Goal: Task Accomplishment & Management: Manage account settings

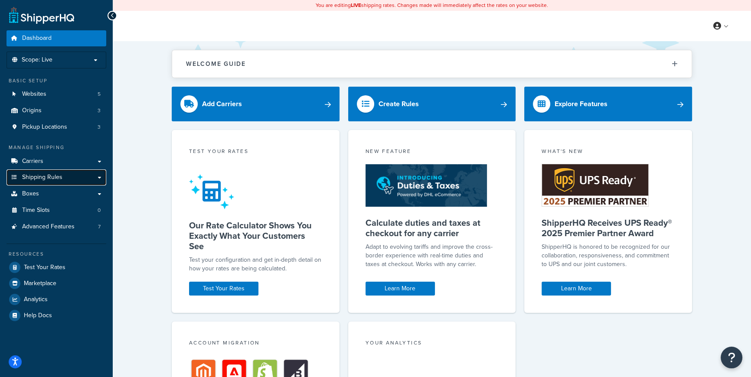
click at [42, 176] on span "Shipping Rules" at bounding box center [42, 177] width 40 height 7
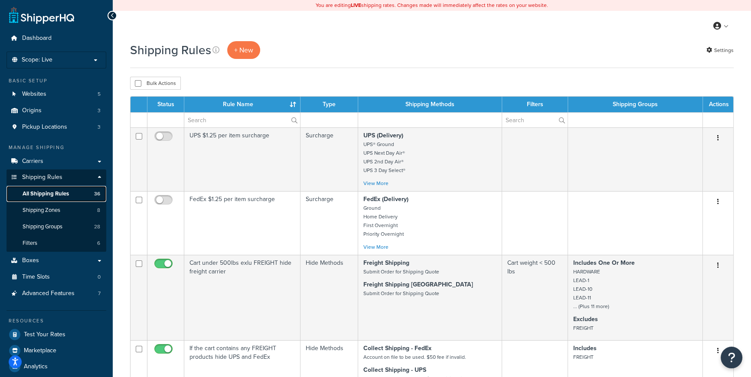
click at [55, 193] on span "All Shipping Rules" at bounding box center [46, 193] width 46 height 7
click at [39, 191] on span "All Shipping Rules" at bounding box center [46, 193] width 46 height 7
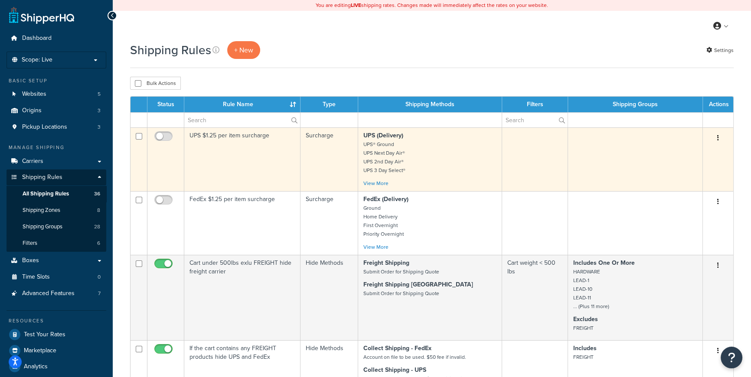
click at [467, 167] on p "UPS (Delivery) UPS® Ground UPS Next Day Air® UPS 2nd Day Air® UPS 3 Day Select®" at bounding box center [429, 152] width 133 height 43
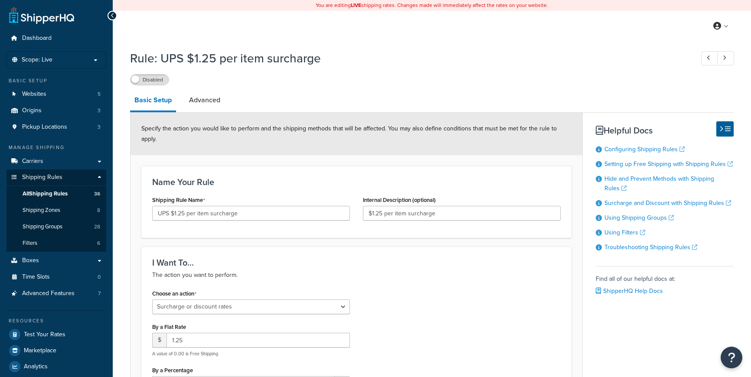
select select "SURCHARGE"
select select "ITEM"
click at [67, 228] on link "Shipping Groups 28" at bounding box center [57, 227] width 100 height 16
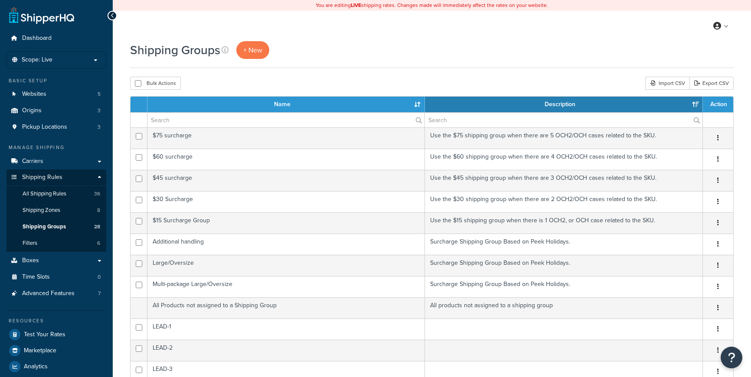
select select "15"
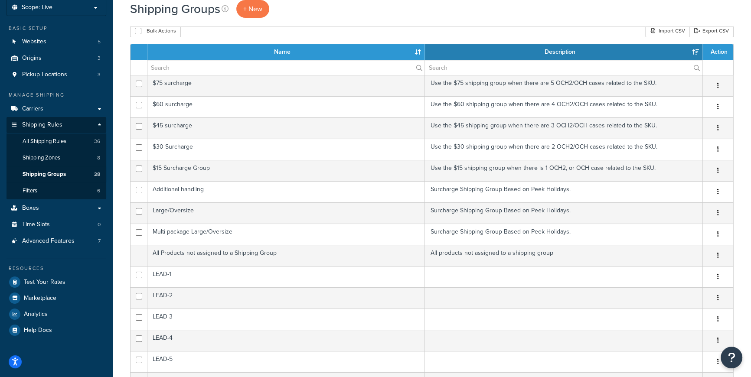
scroll to position [88, 0]
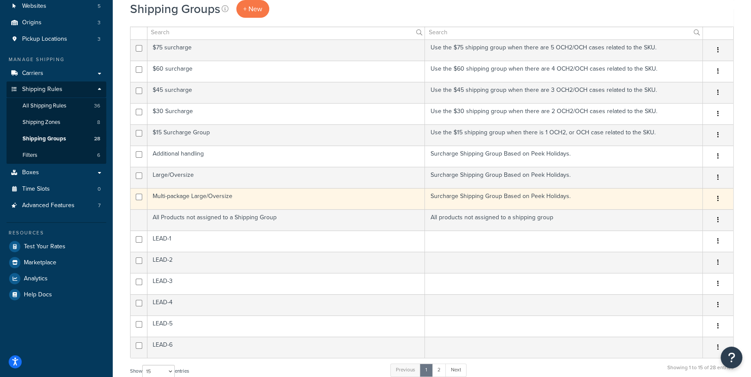
click at [717, 197] on icon "button" at bounding box center [718, 199] width 2 height 6
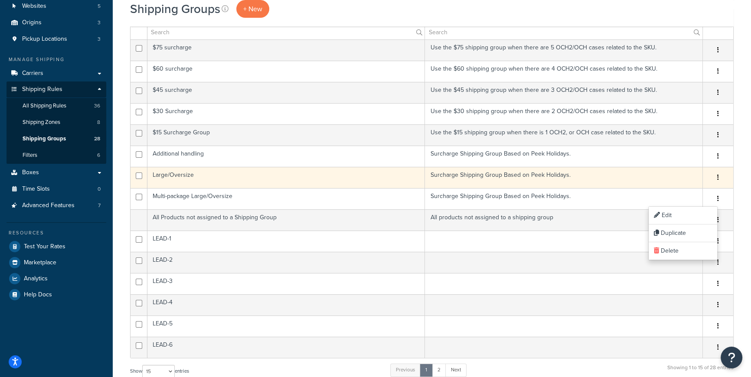
click at [718, 177] on icon "button" at bounding box center [718, 177] width 2 height 6
click at [671, 193] on link "Edit" at bounding box center [683, 195] width 69 height 18
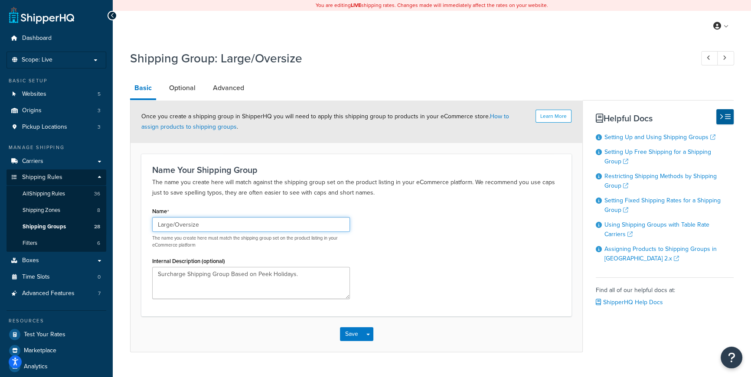
click at [177, 223] on input "Large/Oversize" at bounding box center [251, 224] width 198 height 15
click at [175, 223] on input "Large/Oversize" at bounding box center [251, 224] width 198 height 15
type input "Oversize"
click at [353, 335] on button "Save" at bounding box center [351, 334] width 23 height 14
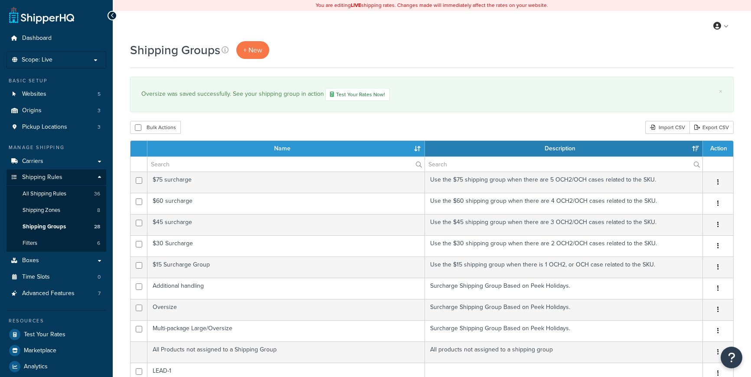
select select "15"
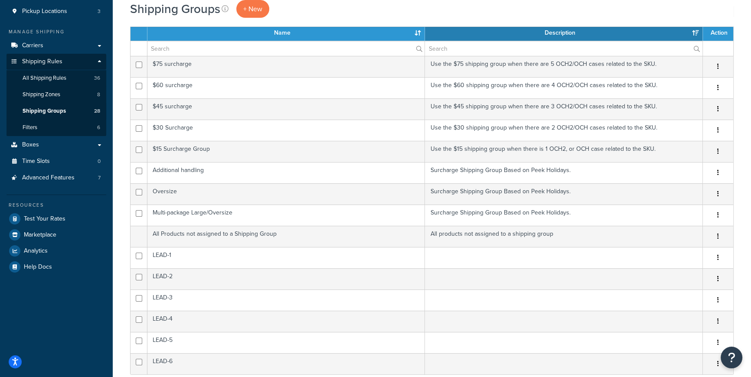
scroll to position [118, 0]
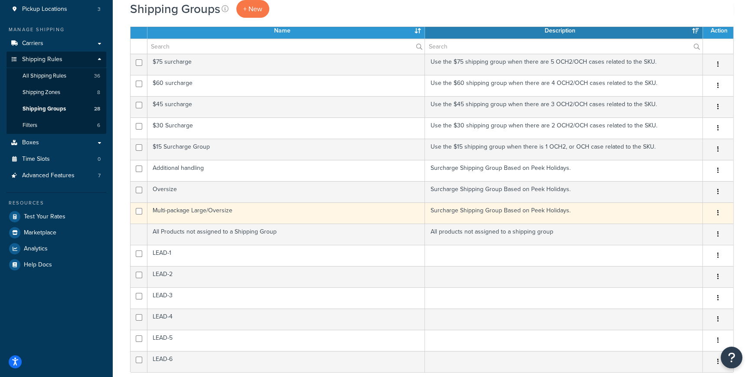
click at [716, 210] on button "button" at bounding box center [718, 213] width 12 height 14
click at [679, 226] on link "Edit" at bounding box center [683, 230] width 69 height 18
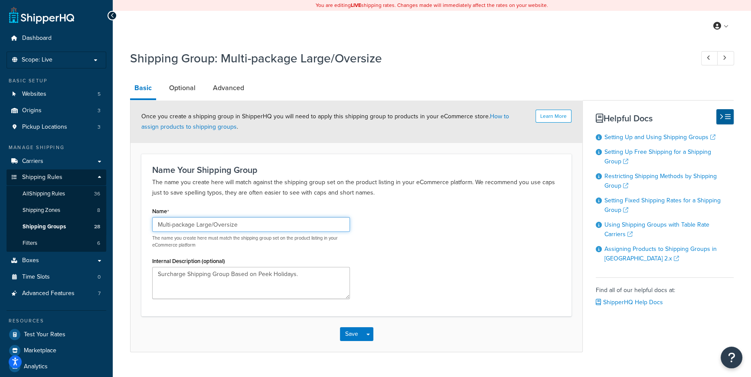
click at [216, 225] on input "Multi-package Large/Oversize" at bounding box center [251, 224] width 198 height 15
type input "Multi-package Large Oversize"
click at [411, 259] on div "Name Multi-package Large Oversize The name you create here must match the shipp…" at bounding box center [356, 255] width 421 height 101
click at [355, 333] on button "Save" at bounding box center [351, 334] width 23 height 14
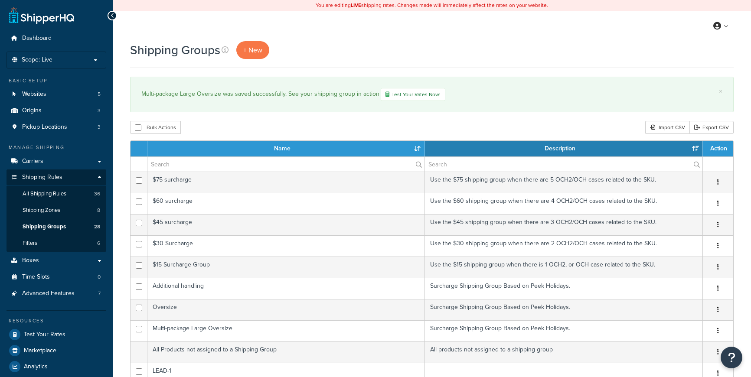
select select "15"
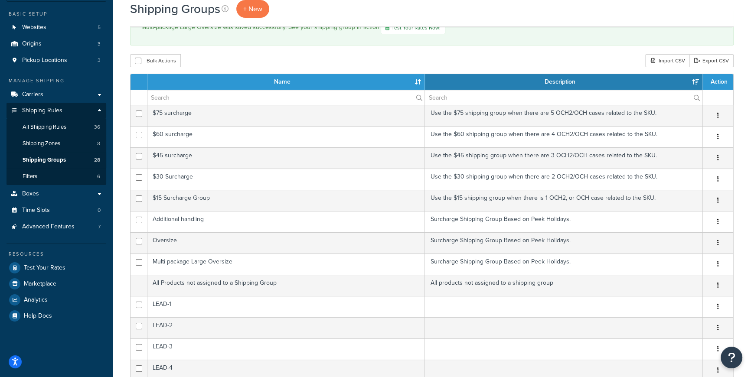
scroll to position [78, 0]
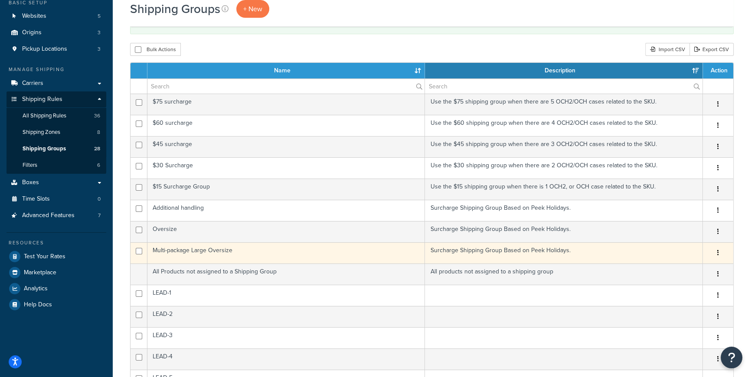
click at [717, 252] on icon "button" at bounding box center [718, 253] width 2 height 6
click at [680, 288] on link "Duplicate" at bounding box center [683, 288] width 69 height 18
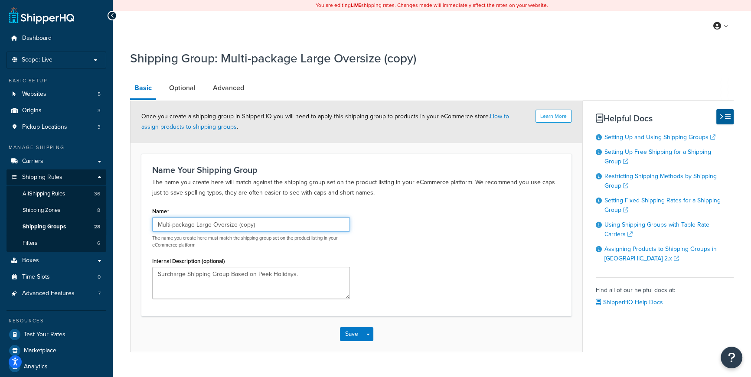
click at [269, 225] on input "Multi-package Large Oversize (copy)" at bounding box center [251, 224] width 198 height 15
drag, startPoint x: 272, startPoint y: 225, endPoint x: 133, endPoint y: 225, distance: 139.2
click at [133, 225] on form "Learn More Once you create a shipping group in ShipperHQ you will need to apply…" at bounding box center [357, 227] width 452 height 252
paste input "Ovrsz + Additional Handling"
click at [173, 224] on input "Ovrsz + Additional Handling" at bounding box center [251, 224] width 198 height 15
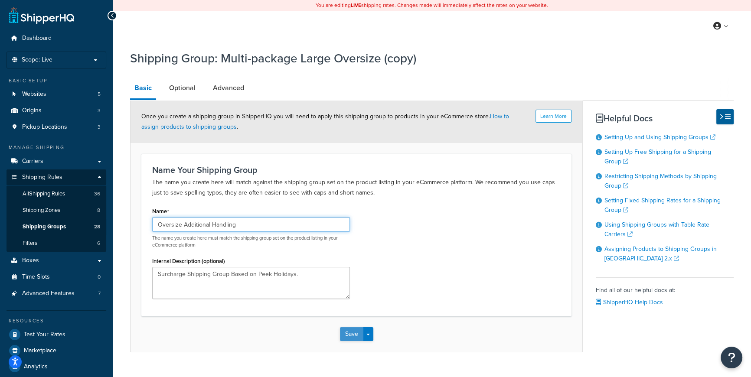
type input "Oversize Additional Handling"
click at [347, 335] on button "Save" at bounding box center [351, 334] width 23 height 14
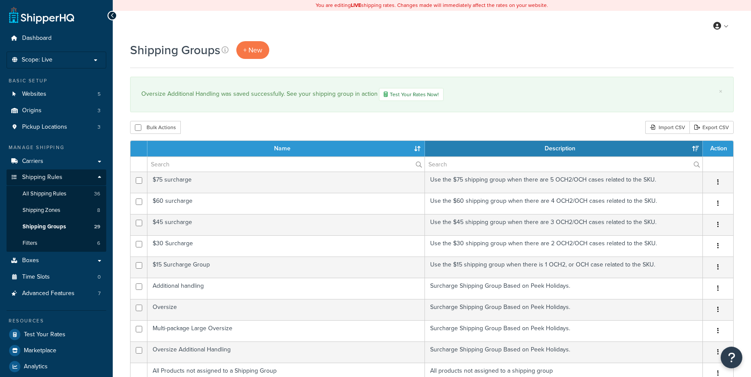
select select "15"
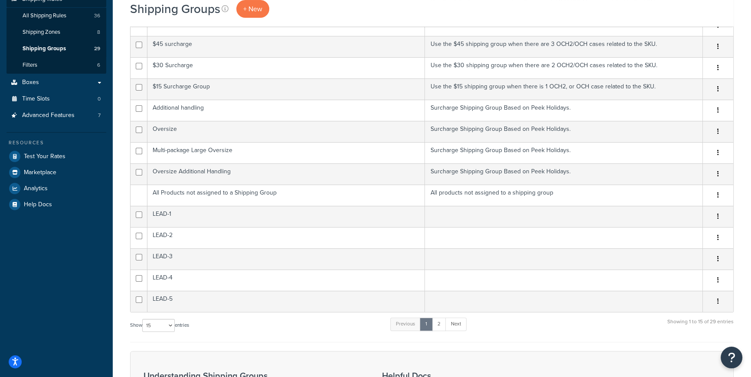
scroll to position [167, 0]
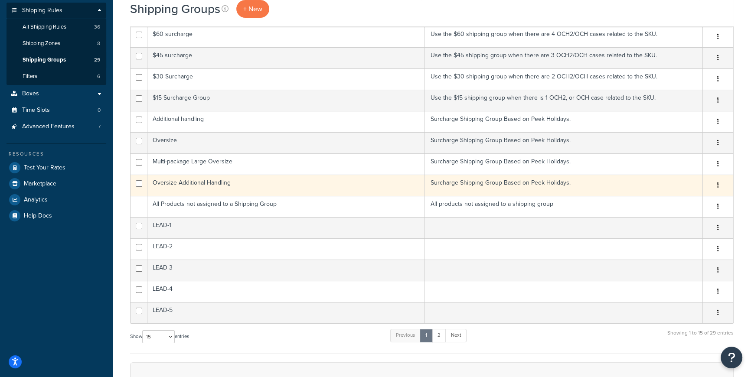
click at [717, 184] on icon "button" at bounding box center [718, 185] width 2 height 6
click at [719, 183] on button "button" at bounding box center [718, 186] width 12 height 14
click at [718, 184] on icon "button" at bounding box center [718, 185] width 2 height 6
click at [683, 199] on link "Edit" at bounding box center [683, 202] width 69 height 18
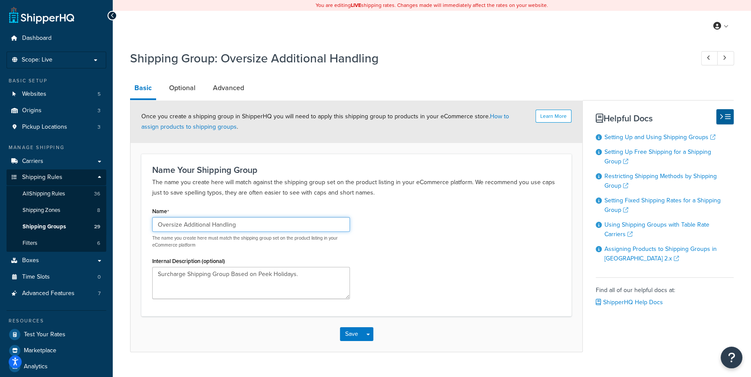
click at [265, 223] on input "Oversize Additional Handling" at bounding box center [251, 224] width 198 height 15
paste input "4 - Ovrsz +"
drag, startPoint x: 167, startPoint y: 225, endPoint x: 91, endPoint y: 227, distance: 75.5
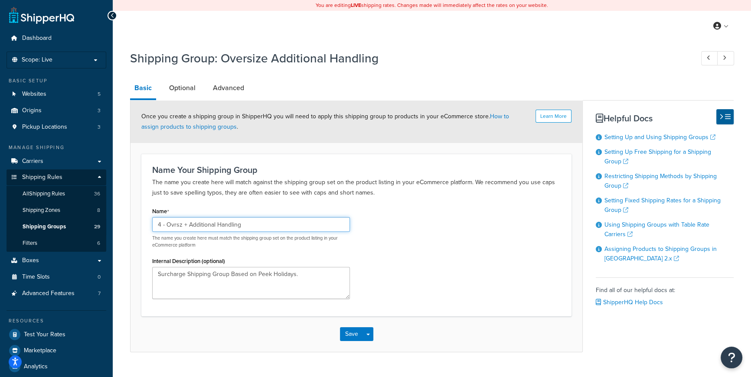
click at [91, 227] on div "Dashboard Scope: Live Basic Setup Websites 5 Origins 3 Pickup Locations 3 Manag…" at bounding box center [375, 201] width 751 height 402
type input "Ovrsz + Additional Handling"
click at [269, 347] on div "Save Save Dropdown Save and Edit Save and Duplicate Save and Create New" at bounding box center [357, 335] width 452 height 36
click at [350, 334] on button "Save" at bounding box center [351, 334] width 23 height 14
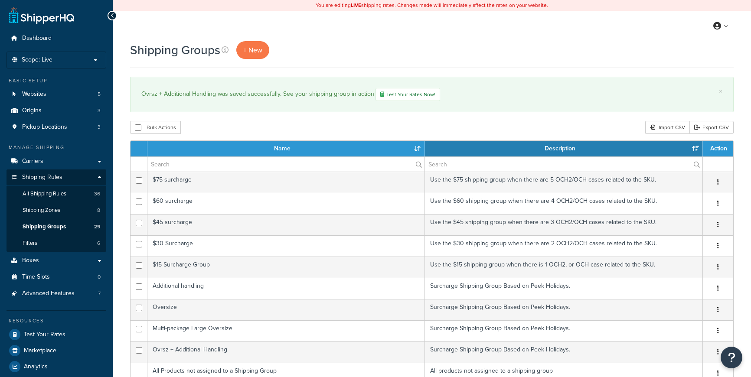
select select "15"
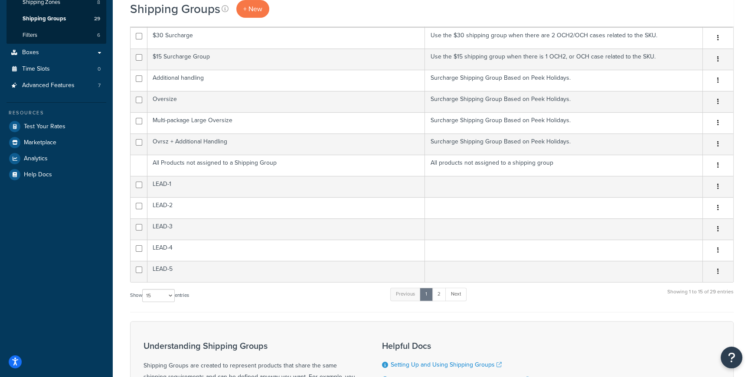
scroll to position [164, 0]
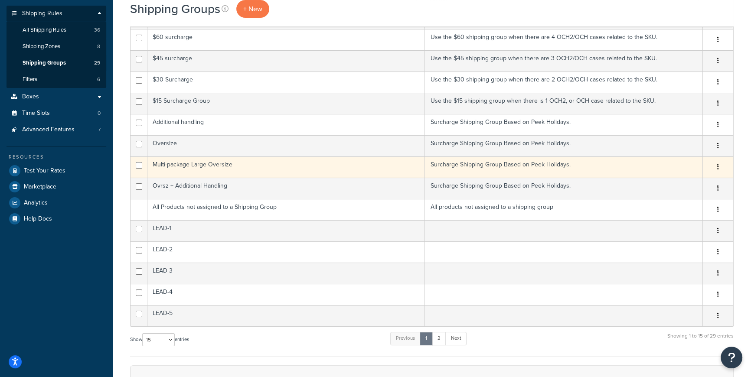
click at [717, 166] on icon "button" at bounding box center [718, 167] width 2 height 6
click at [674, 183] on link "Edit" at bounding box center [683, 184] width 69 height 18
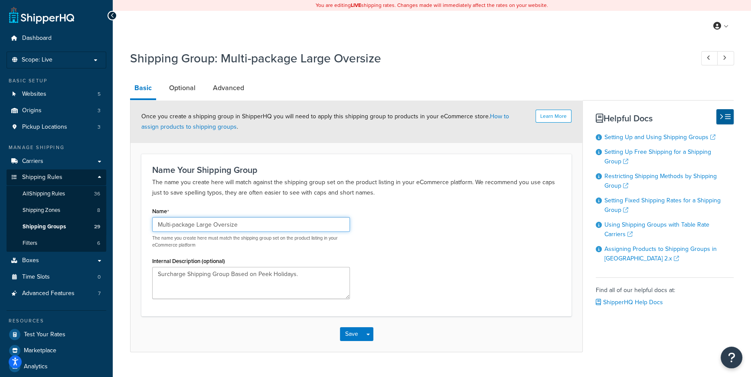
drag, startPoint x: 254, startPoint y: 226, endPoint x: 0, endPoint y: 227, distance: 254.1
click at [0, 227] on div "Dashboard Scope: Live Basic Setup Websites 5 Origins 3 Pickup Locations 3 Manag…" at bounding box center [375, 201] width 751 height 402
paste input "Packa"
type input "Multi-Package Oversize"
click at [350, 336] on button "Save" at bounding box center [351, 334] width 23 height 14
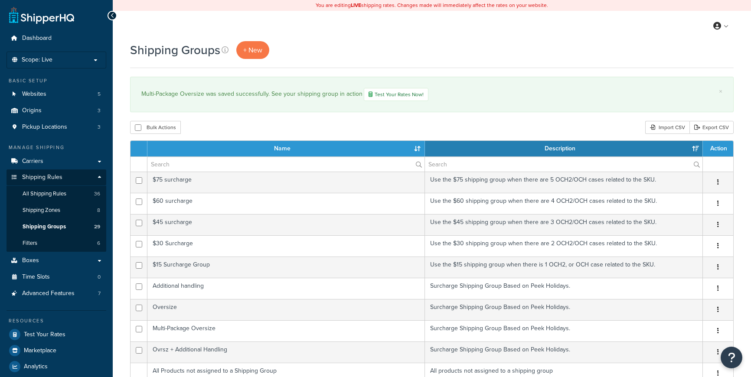
select select "15"
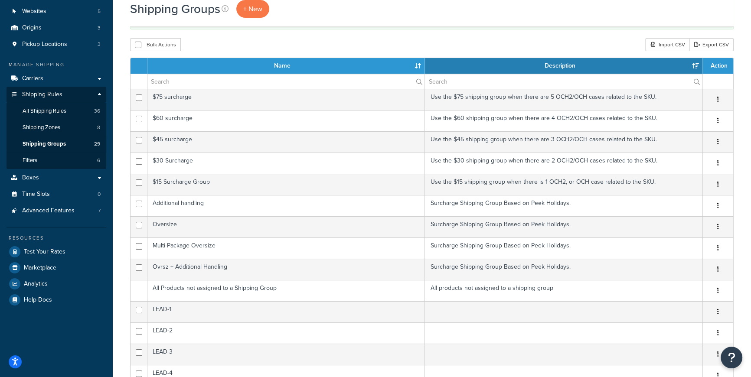
scroll to position [85, 0]
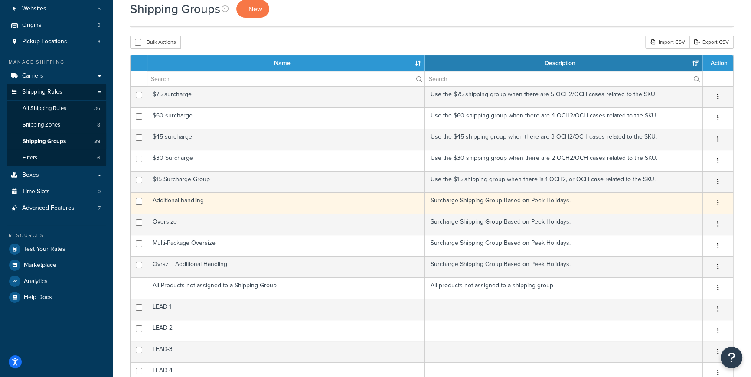
click at [719, 202] on button "button" at bounding box center [718, 203] width 12 height 14
click at [670, 218] on link "Edit" at bounding box center [683, 220] width 69 height 18
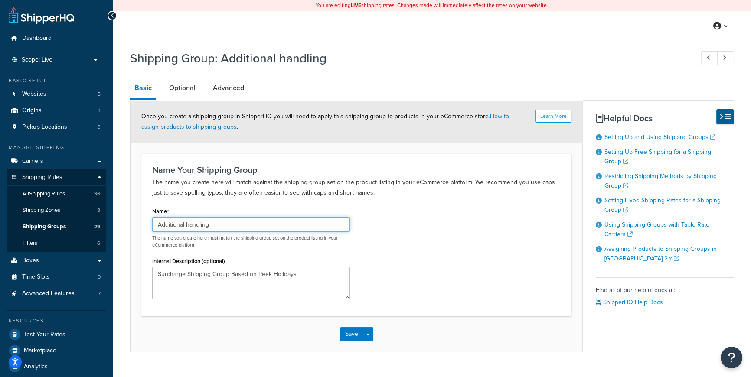
click at [189, 224] on input "Additional handling" at bounding box center [251, 224] width 198 height 15
type input "Additional Handling"
click at [348, 331] on button "Save" at bounding box center [351, 334] width 23 height 14
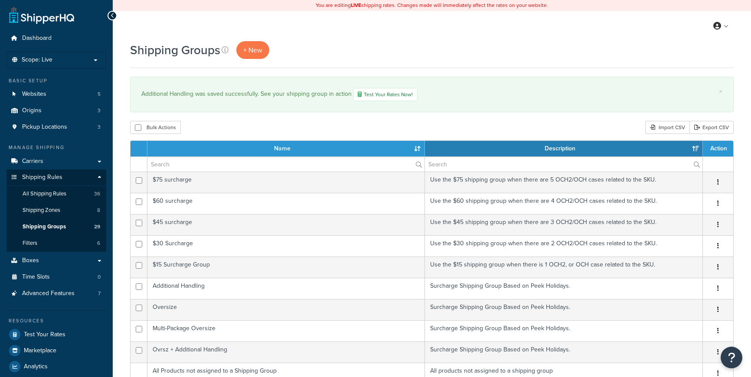
select select "15"
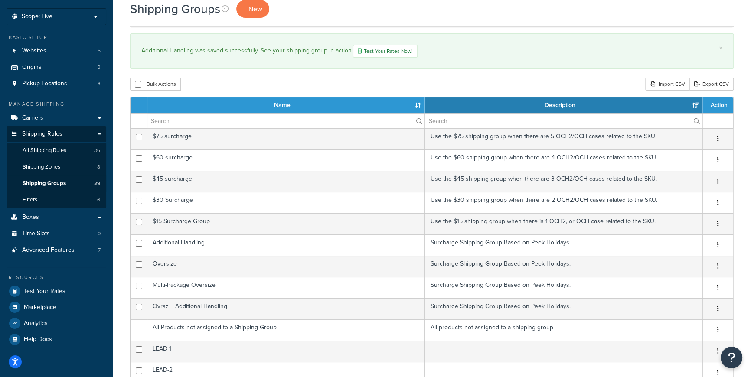
scroll to position [94, 0]
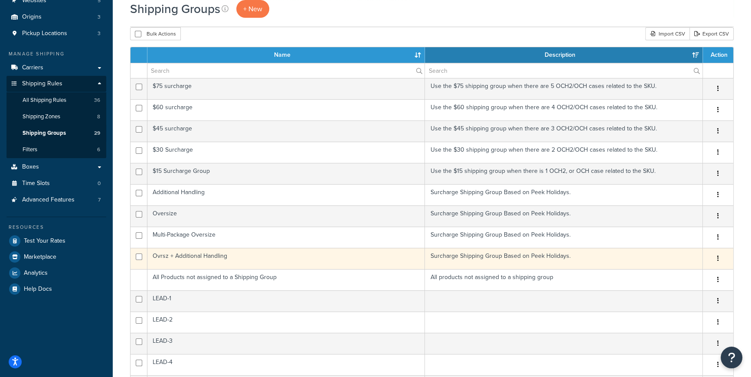
click at [719, 258] on button "button" at bounding box center [718, 259] width 12 height 14
click at [676, 292] on link "Duplicate" at bounding box center [683, 293] width 69 height 18
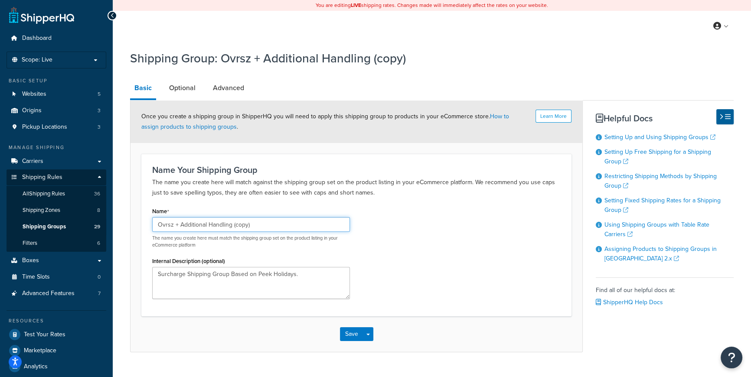
click at [273, 228] on input "Ovrsz + Additional Handling (copy)" at bounding box center [251, 224] width 198 height 15
drag, startPoint x: 69, startPoint y: 222, endPoint x: 30, endPoint y: 221, distance: 39.5
click at [30, 221] on div "Dashboard Scope: Live Basic Setup Websites 5 Origins 3 Pickup Locations 3 Manag…" at bounding box center [375, 201] width 751 height 402
paste input "Adtl. Hnd, [PERSON_NAME], Mult-box"
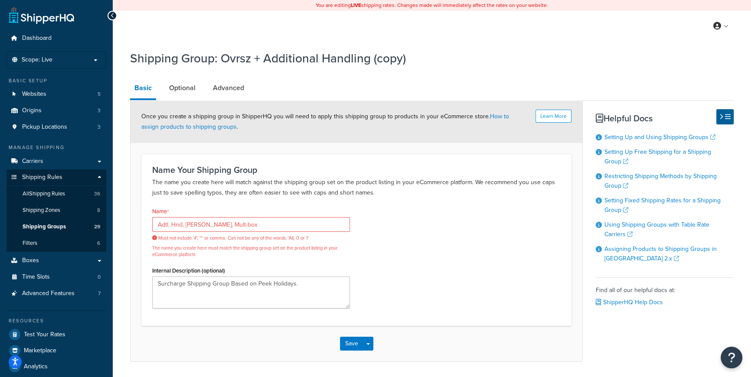
click at [222, 338] on div "Save Save Dropdown Save and Edit Save and Duplicate Save and Create New" at bounding box center [357, 344] width 452 height 36
click at [186, 225] on input "Adtl. Hnd, [PERSON_NAME], Mult-box" at bounding box center [251, 224] width 198 height 15
click at [302, 225] on input "Adtl. Hnd + Ovrsz, + Mult-box" at bounding box center [251, 224] width 198 height 15
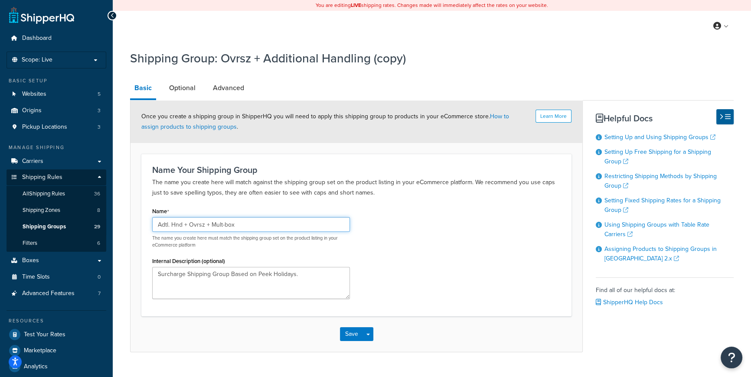
type input "Adtl. Hnd + Ovrsz + Mult-box"
click at [438, 225] on div "Name Adtl. Hnd + Ovrsz + Mult-box The name you create here must match the shipp…" at bounding box center [356, 255] width 421 height 101
click at [356, 334] on button "Save" at bounding box center [351, 334] width 23 height 14
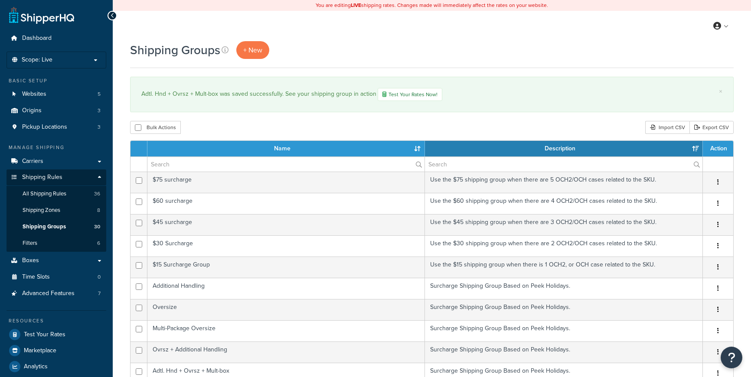
select select "15"
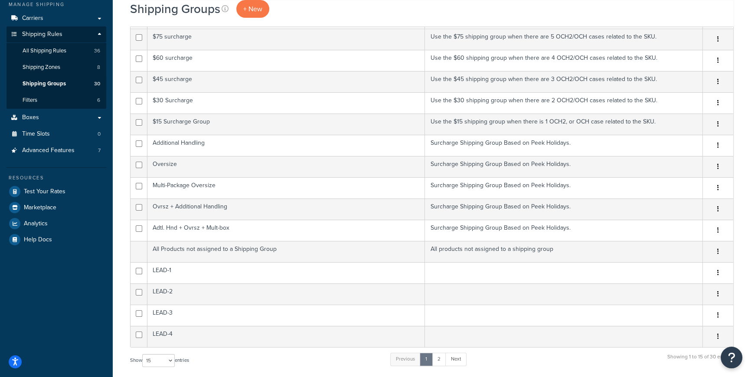
scroll to position [126, 0]
